Goal: Information Seeking & Learning: Compare options

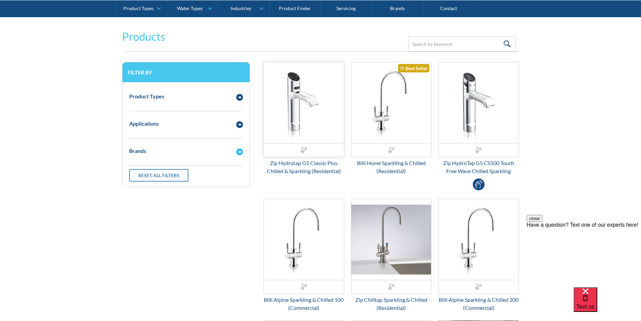
scroll to position [135, 0]
click at [303, 141] on img "Email Form 3" at bounding box center [304, 102] width 80 height 81
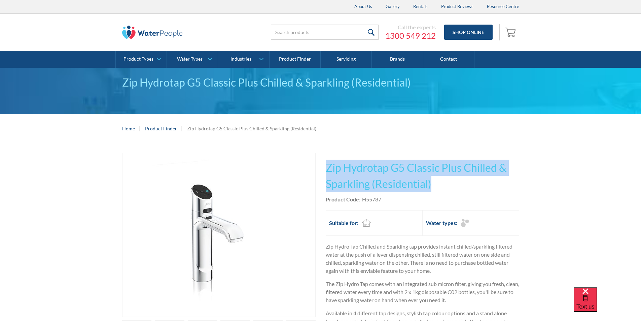
drag, startPoint x: 436, startPoint y: 183, endPoint x: 326, endPoint y: 161, distance: 112.1
click at [326, 161] on h1 "Zip Hydrotap G5 Classic Plus Chilled & Sparkling (Residential)" at bounding box center [422, 175] width 193 height 32
copy h1 "Zip Hydrotap G5 Classic Plus Chilled & Sparkling (Residential)"
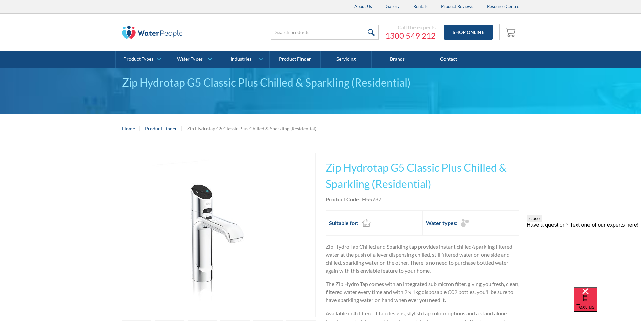
click at [382, 199] on div "Product Code: H55787" at bounding box center [422, 199] width 193 height 8
drag, startPoint x: 382, startPoint y: 199, endPoint x: 366, endPoint y: 199, distance: 15.8
click at [366, 199] on div "Product Code: H55787" at bounding box center [422, 199] width 193 height 8
copy div "H55787"
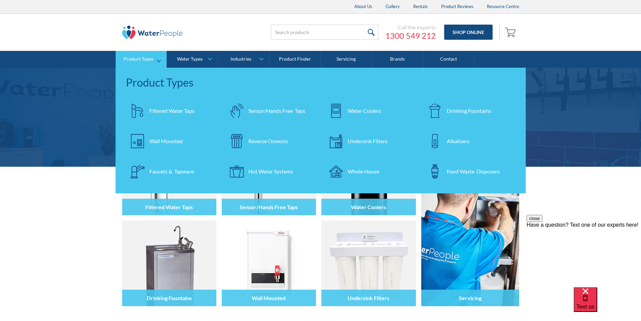
click at [258, 171] on div "Hot Water Systems" at bounding box center [270, 171] width 45 height 8
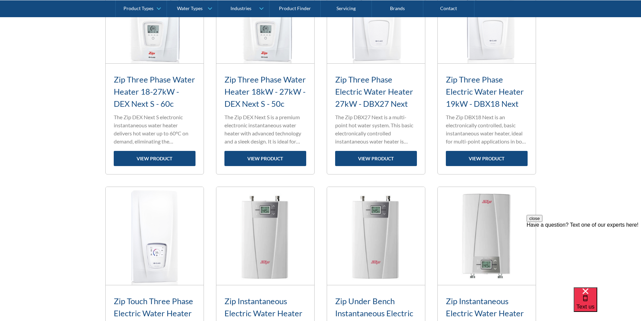
scroll to position [236, 0]
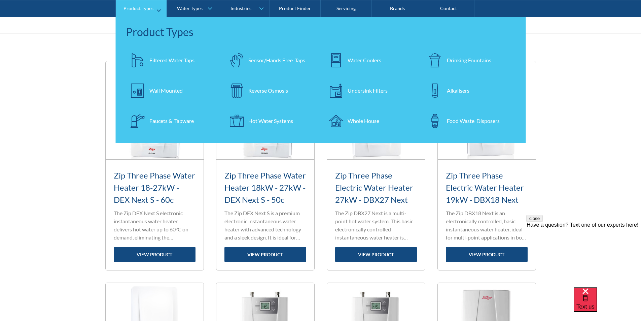
click at [171, 90] on div "Wall Mounted" at bounding box center [165, 90] width 33 height 8
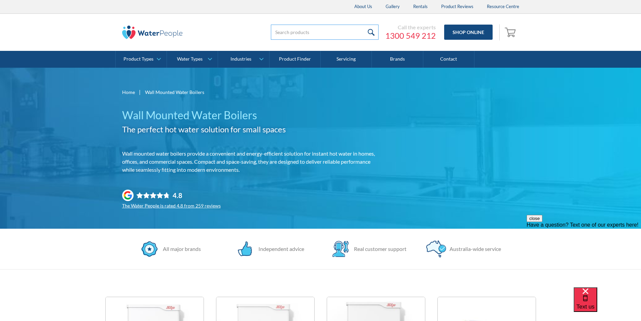
click at [283, 33] on input "search" at bounding box center [325, 32] width 108 height 15
type input "tudor"
click at [371, 31] on input "submit" at bounding box center [371, 32] width 14 height 15
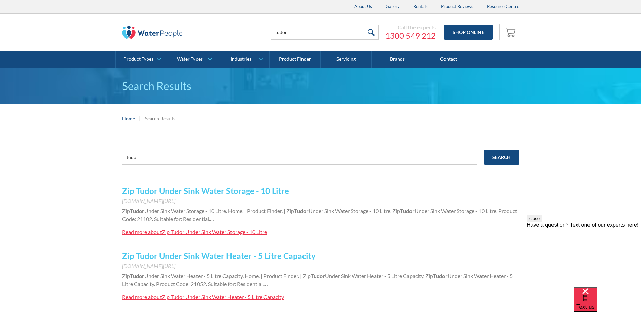
click at [192, 192] on link "Zip Tudor Under Sink Water Storage - 10 Litre" at bounding box center [205, 191] width 167 height 10
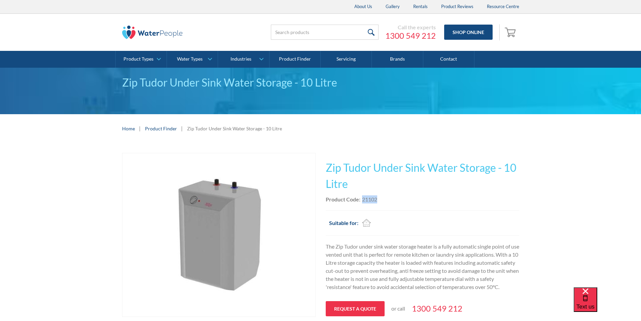
drag, startPoint x: 379, startPoint y: 198, endPoint x: 362, endPoint y: 199, distance: 16.8
click at [362, 199] on div "Product Code: 21102" at bounding box center [422, 199] width 193 height 8
copy div "21102"
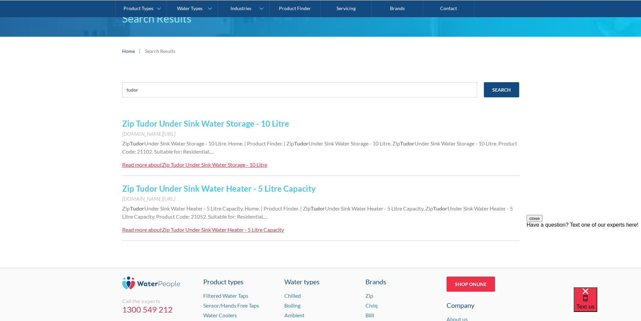
click at [207, 188] on link "Zip Tudor Under Sink Water Heater - 5 Litre Capacity" at bounding box center [218, 188] width 193 height 10
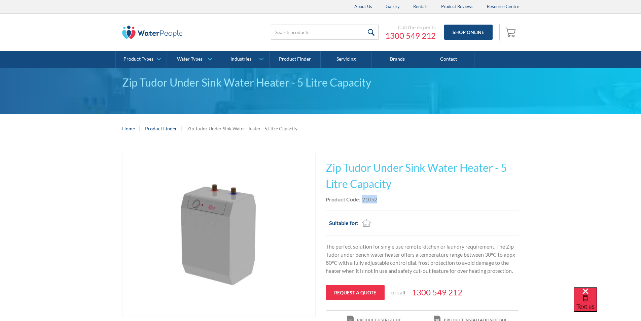
drag, startPoint x: 383, startPoint y: 199, endPoint x: 362, endPoint y: 202, distance: 20.8
click at [362, 201] on div "Product Code: 21052" at bounding box center [422, 199] width 193 height 8
copy div "21052"
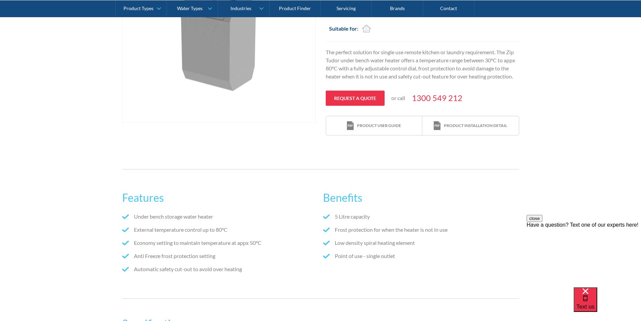
scroll to position [101, 0]
